Goal: Browse casually

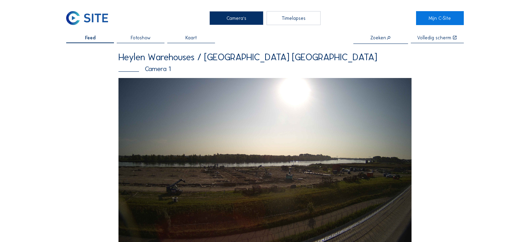
scroll to position [2264, 0]
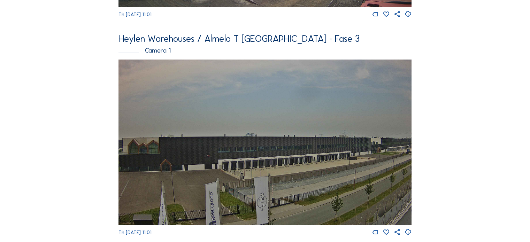
scroll to position [2228, 0]
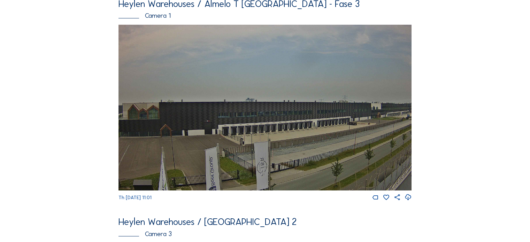
click at [234, 129] on img at bounding box center [265, 108] width 293 height 166
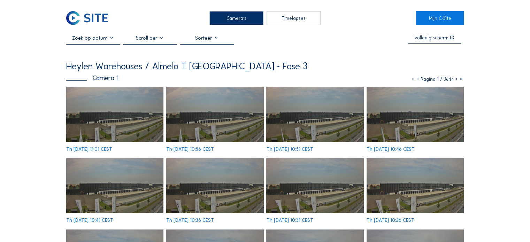
click at [128, 120] on img at bounding box center [114, 114] width 97 height 55
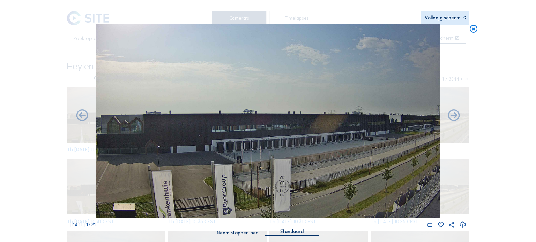
click at [56, 72] on div "Scroll om door de tijd te reizen | Druk op de 'Alt'-knop + scroll om te Zoomen …" at bounding box center [268, 121] width 536 height 242
drag, startPoint x: 472, startPoint y: 31, endPoint x: 462, endPoint y: 29, distance: 10.6
click at [472, 31] on icon at bounding box center [473, 29] width 9 height 10
